Goal: Transaction & Acquisition: Register for event/course

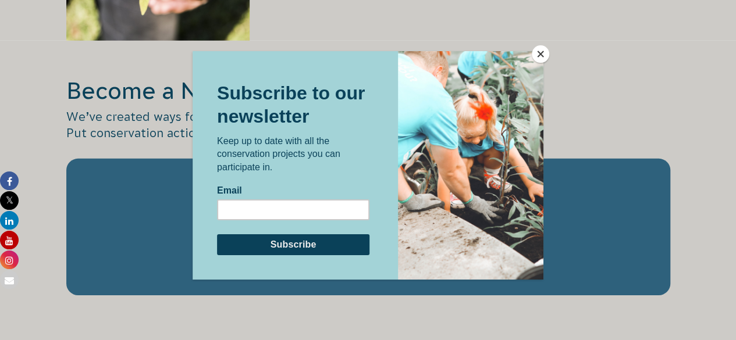
scroll to position [1732, 0]
click at [542, 47] on button "Close" at bounding box center [539, 53] width 17 height 17
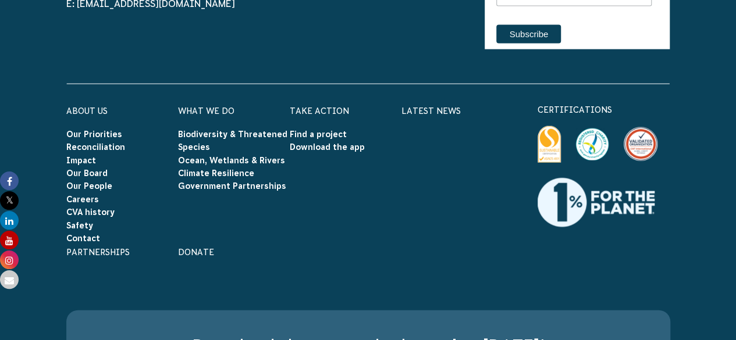
scroll to position [3493, 0]
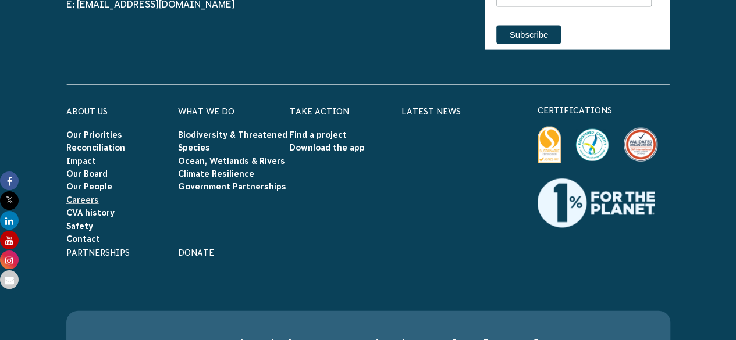
click at [90, 195] on link "Careers" at bounding box center [82, 199] width 33 height 9
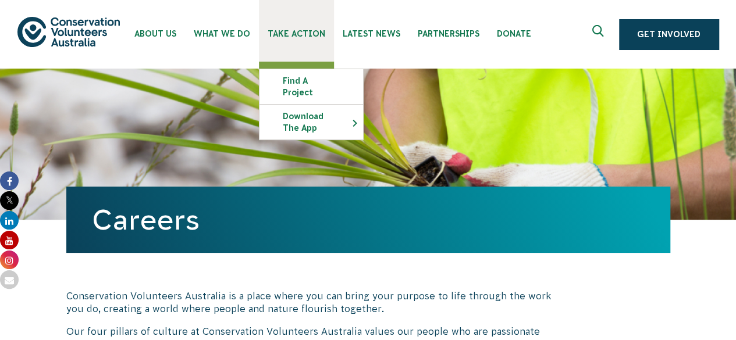
click at [280, 37] on span "Take Action" at bounding box center [296, 33] width 58 height 9
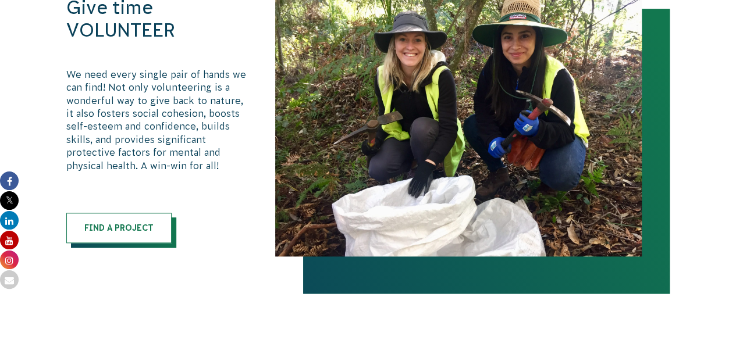
scroll to position [647, 0]
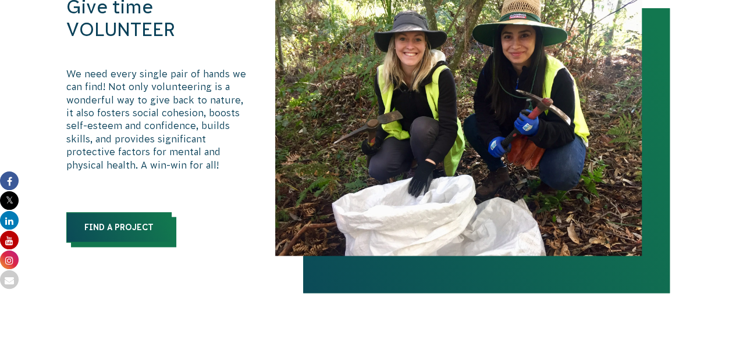
click at [138, 230] on link "Find a Project" at bounding box center [118, 227] width 105 height 30
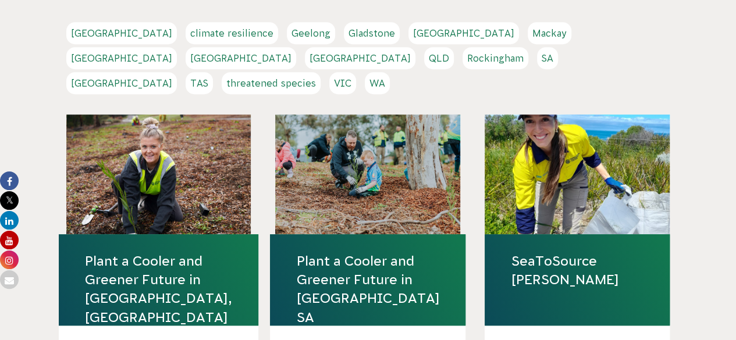
scroll to position [269, 0]
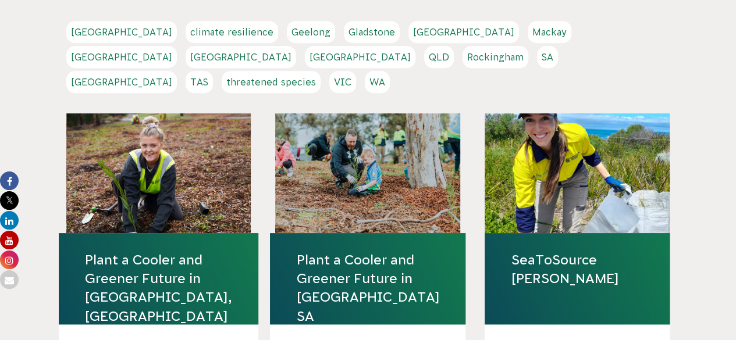
click at [356, 71] on link "VIC" at bounding box center [342, 82] width 27 height 22
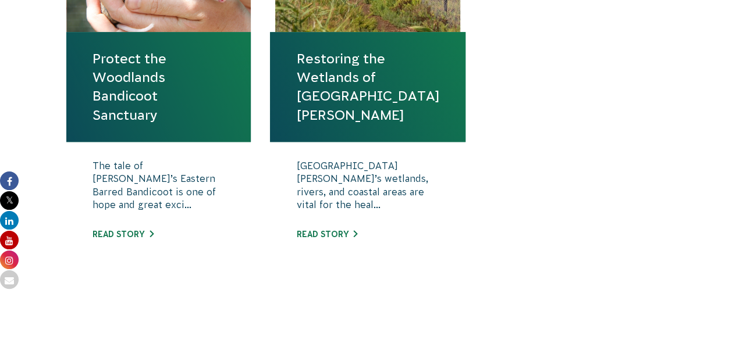
scroll to position [535, 0]
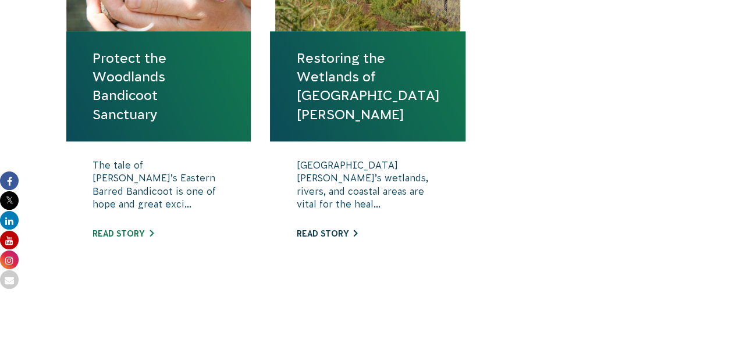
click at [344, 230] on link "Read story" at bounding box center [326, 233] width 61 height 9
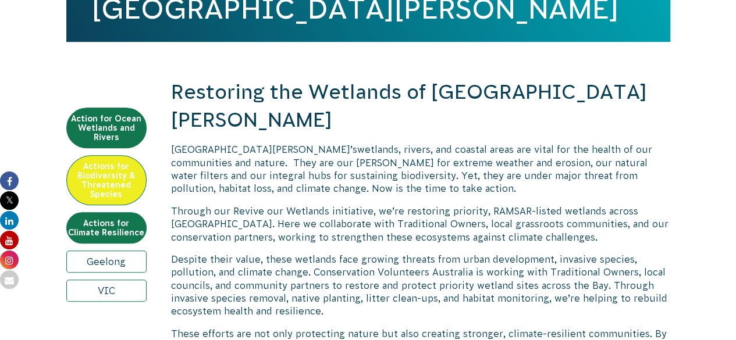
scroll to position [351, 0]
